Goal: Task Accomplishment & Management: Use online tool/utility

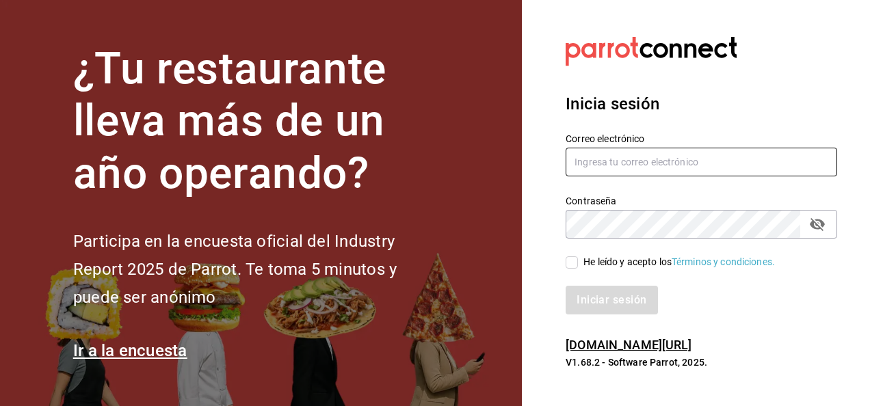
type input "[PERSON_NAME][EMAIL_ADDRESS][PERSON_NAME][DOMAIN_NAME]"
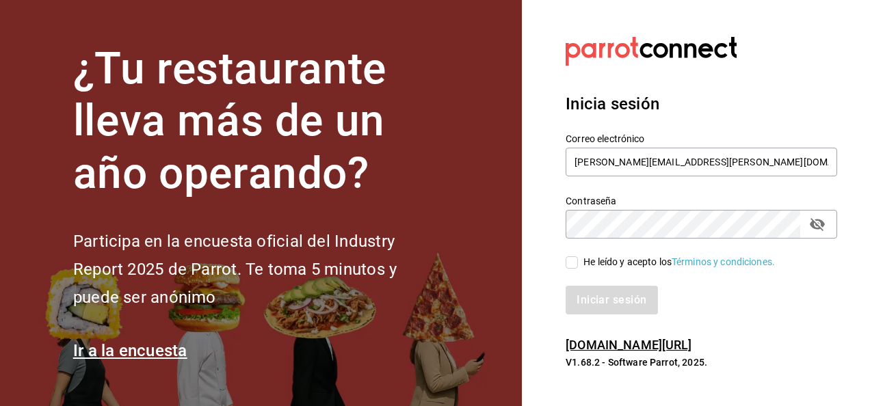
click at [575, 263] on input "He leído y acepto los Términos y condiciones." at bounding box center [572, 263] width 12 height 12
checkbox input "true"
click at [632, 301] on button "Iniciar sesión" at bounding box center [612, 300] width 93 height 29
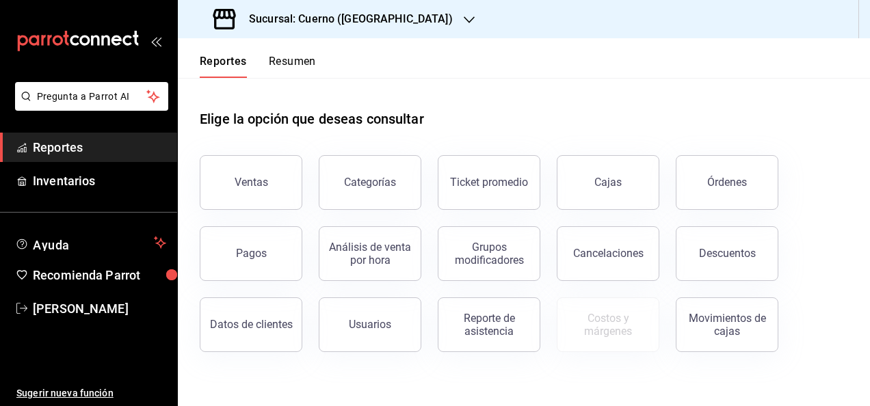
click at [268, 188] on button "Ventas" at bounding box center [251, 182] width 103 height 55
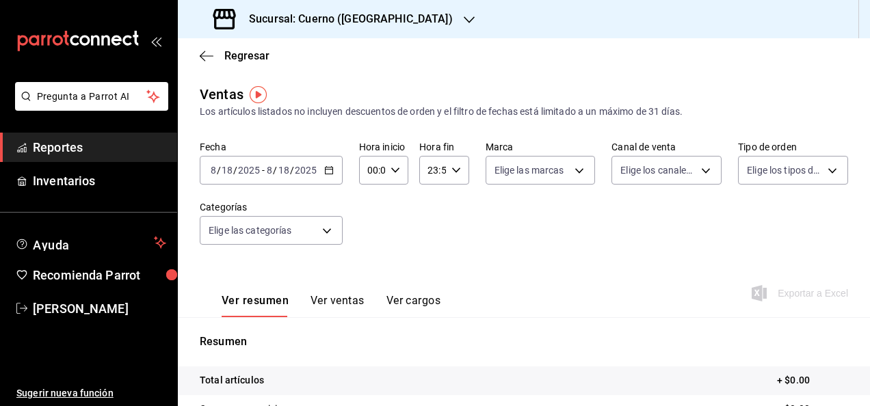
click at [330, 172] on icon "button" at bounding box center [329, 171] width 10 height 10
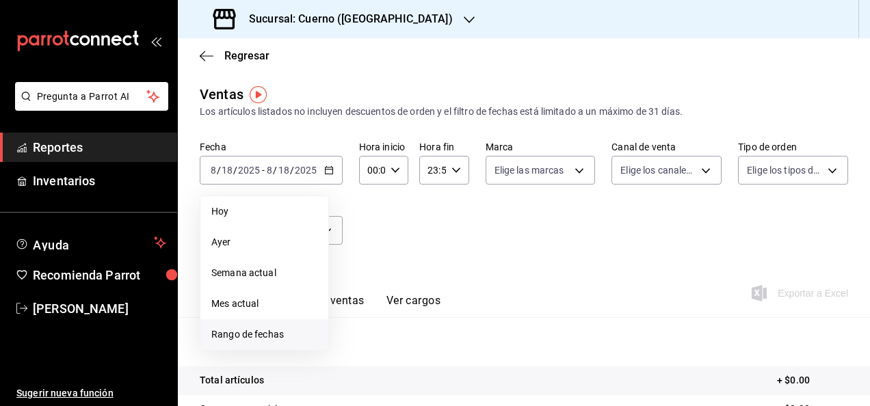
click at [269, 335] on span "Rango de fechas" at bounding box center [264, 335] width 106 height 14
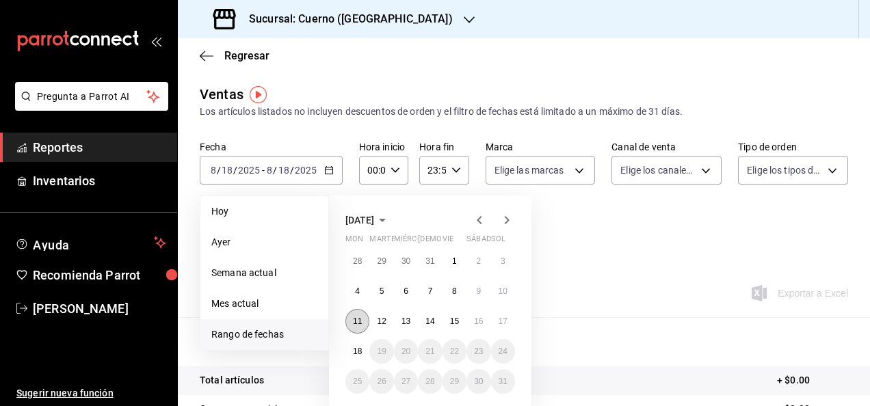
click at [363, 319] on button "11" at bounding box center [358, 321] width 24 height 25
click at [354, 355] on abbr "18" at bounding box center [357, 352] width 9 height 10
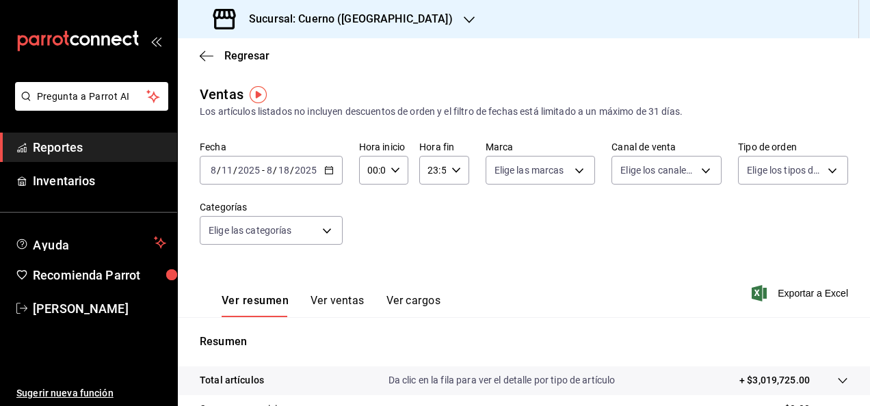
click at [464, 19] on icon "button" at bounding box center [469, 19] width 11 height 7
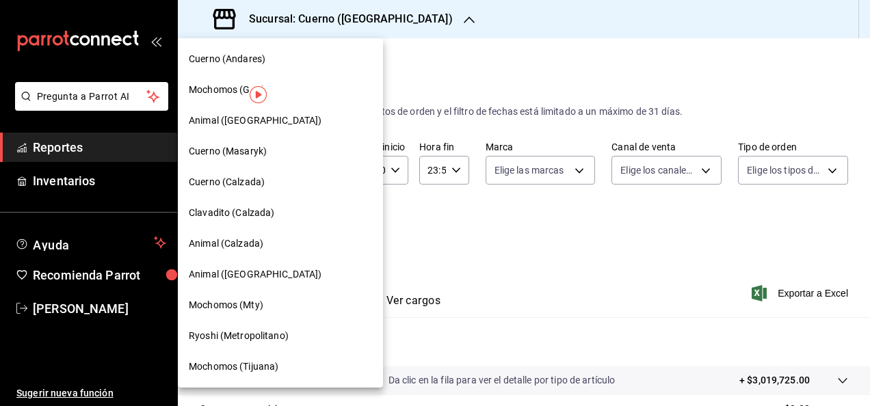
click at [209, 240] on span "Animal (Calzada)" at bounding box center [226, 244] width 75 height 14
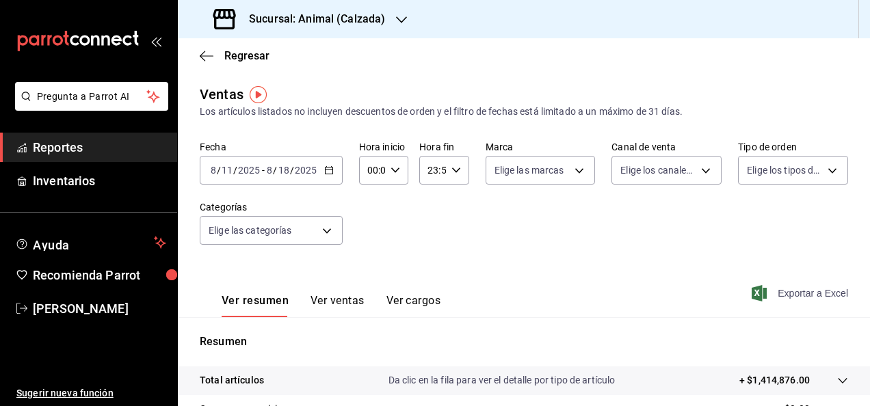
click at [790, 298] on font "Exportar a Excel" at bounding box center [813, 293] width 70 height 11
click at [479, 212] on div "Fecha 2025-08-11 8 / 11 / 2025 - 2025-08-18 8 / 18 / 2025 Hora inicio 00:00 Hor…" at bounding box center [524, 201] width 649 height 120
